Goal: Information Seeking & Learning: Learn about a topic

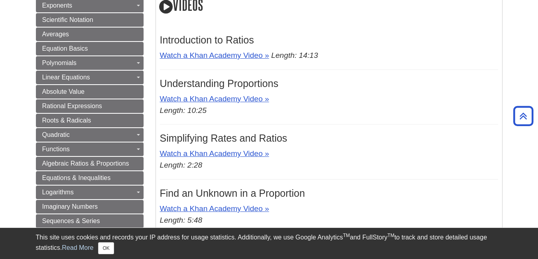
scroll to position [269, 0]
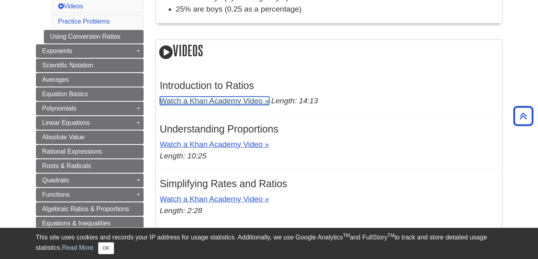
click at [193, 103] on link "Watch a Khan Academy Video »" at bounding box center [214, 100] width 109 height 8
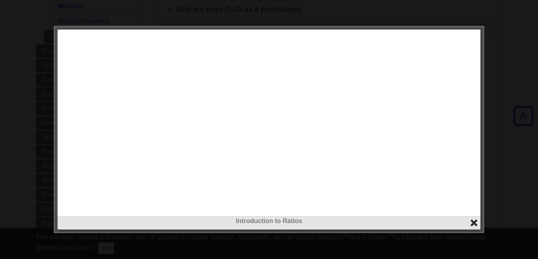
click at [472, 222] on button "close" at bounding box center [473, 222] width 9 height 9
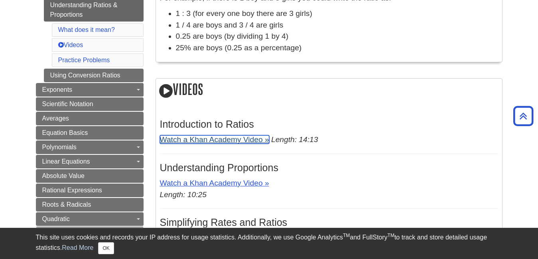
scroll to position [301, 0]
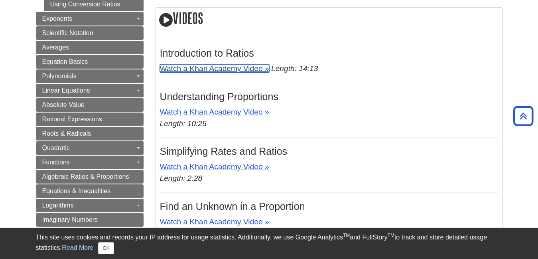
click at [251, 69] on link "Watch a Khan Academy Video »" at bounding box center [214, 68] width 109 height 8
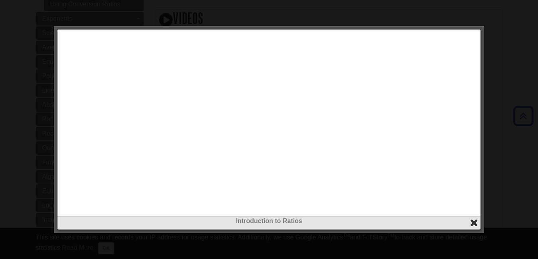
click at [474, 222] on button "close" at bounding box center [473, 222] width 9 height 9
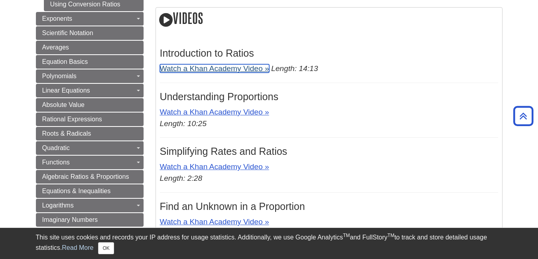
click at [235, 71] on link "Watch a Khan Academy Video »" at bounding box center [214, 68] width 109 height 8
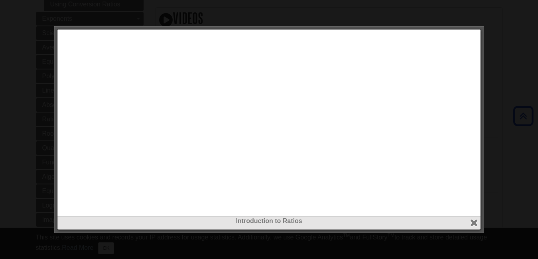
click at [33, 144] on div at bounding box center [269, 129] width 538 height 259
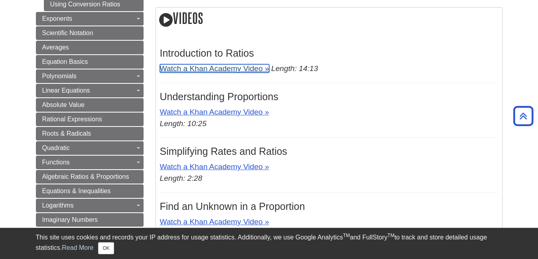
click at [226, 69] on link "Watch a Khan Academy Video »" at bounding box center [214, 68] width 109 height 8
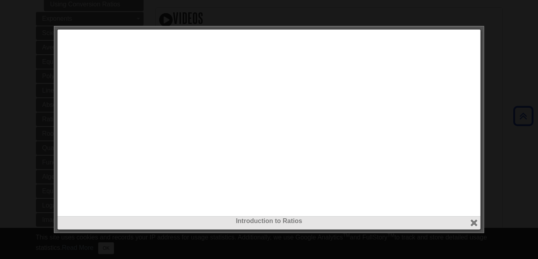
click at [273, 250] on div at bounding box center [269, 129] width 538 height 259
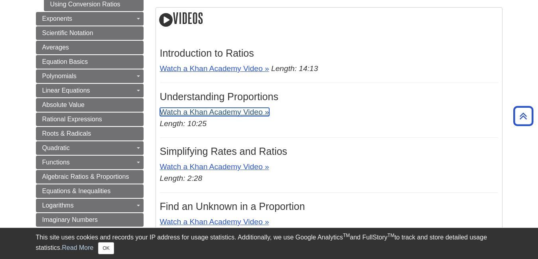
click at [229, 112] on link "Watch a Khan Academy Video »" at bounding box center [214, 112] width 109 height 8
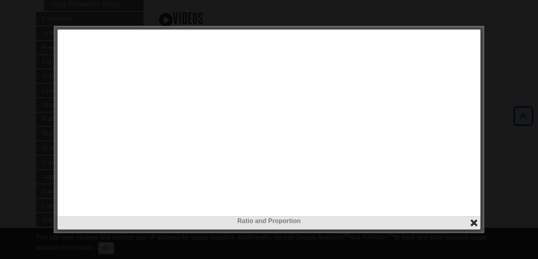
click at [471, 220] on button "close" at bounding box center [473, 222] width 9 height 9
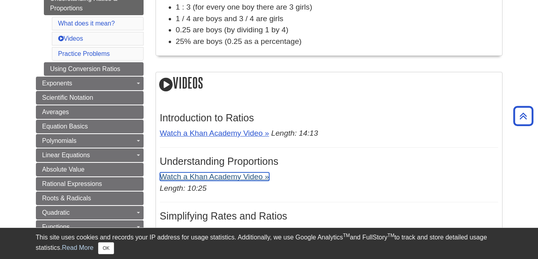
scroll to position [237, 0]
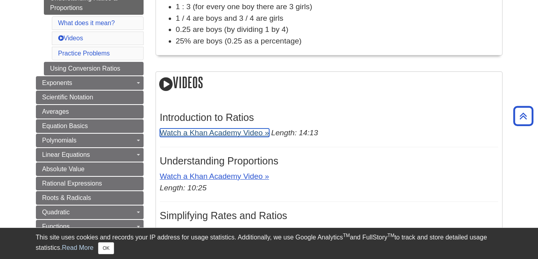
click at [253, 132] on link "Watch a Khan Academy Video »" at bounding box center [214, 132] width 109 height 8
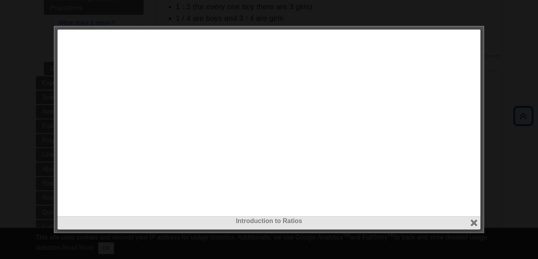
click at [468, 220] on div "Introduction to Ratios" at bounding box center [268, 221] width 419 height 10
click at [474, 222] on button "close" at bounding box center [473, 222] width 9 height 9
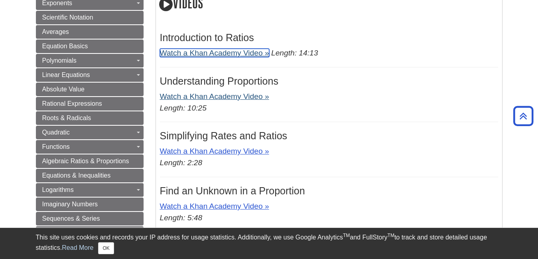
scroll to position [315, 0]
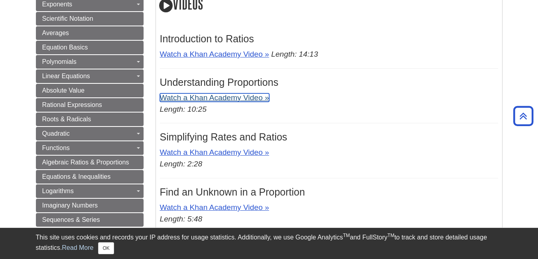
click at [232, 98] on link "Watch a Khan Academy Video »" at bounding box center [214, 97] width 109 height 8
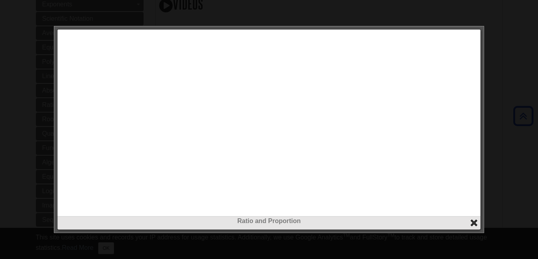
click at [474, 223] on button "close" at bounding box center [473, 222] width 9 height 9
